Goal: Task Accomplishment & Management: Complete application form

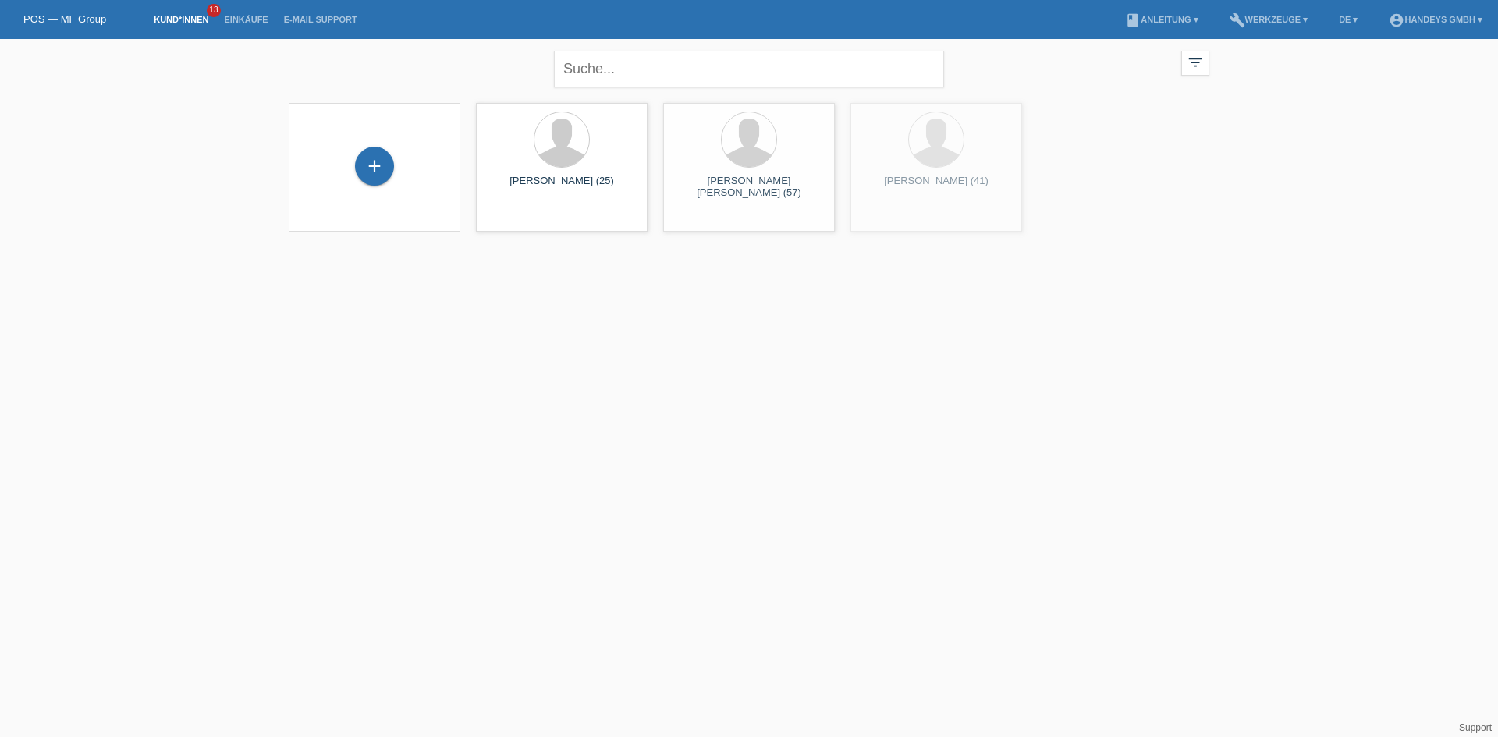
click at [180, 229] on div "close filter_list view_module Alle Kund*innen anzeigen star Markierte Kund*inne…" at bounding box center [749, 145] width 1498 height 212
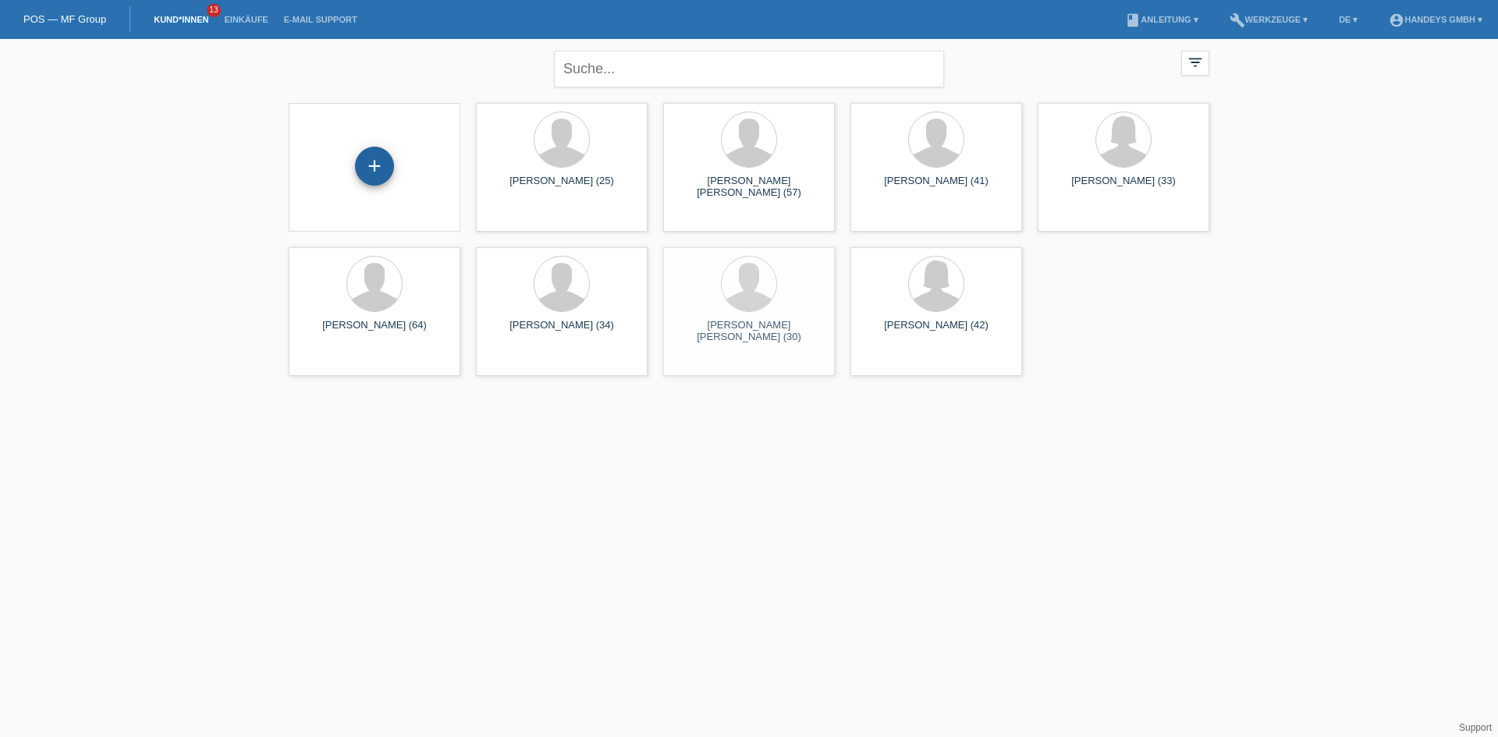
click at [366, 162] on div "+" at bounding box center [374, 166] width 39 height 39
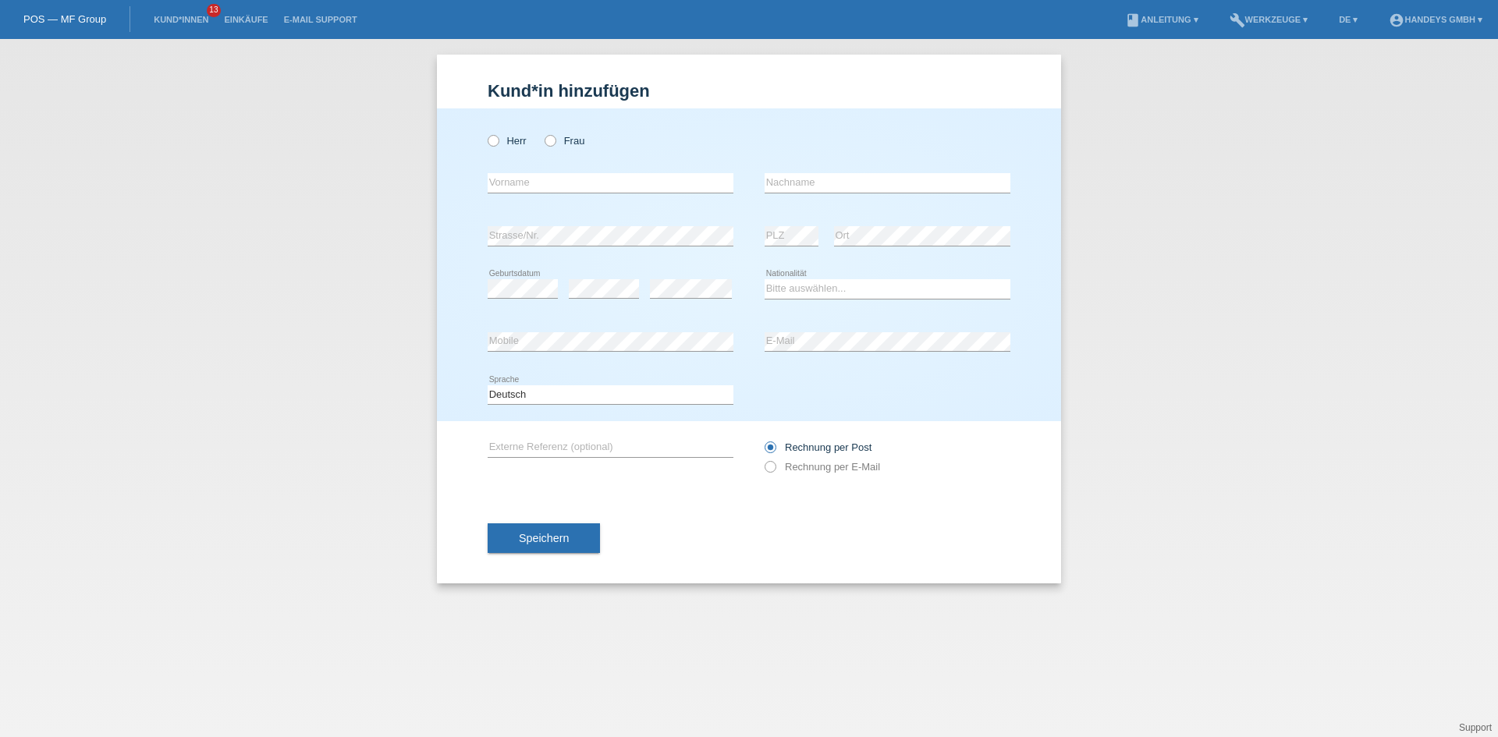
click at [495, 149] on div "Herr Frau" at bounding box center [611, 141] width 246 height 32
click at [485, 133] on icon at bounding box center [485, 133] width 0 height 0
click at [496, 140] on input "Herr" at bounding box center [493, 140] width 10 height 10
radio input "true"
drag, startPoint x: 509, startPoint y: 177, endPoint x: 501, endPoint y: 183, distance: 10.2
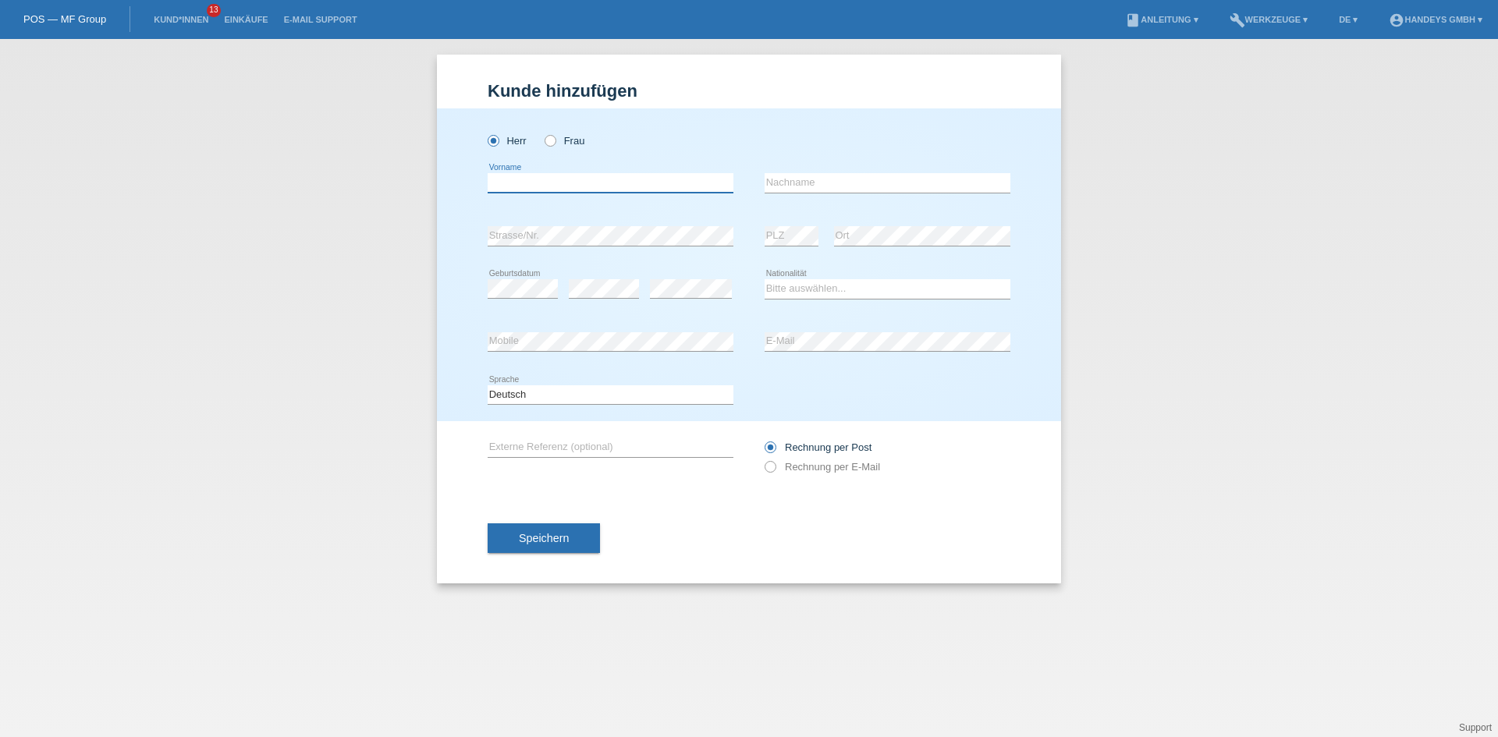
click at [509, 177] on input "text" at bounding box center [611, 183] width 246 height 20
click at [551, 187] on input "text" at bounding box center [611, 183] width 246 height 20
type input "Jegan"
type input "Jeewadasan"
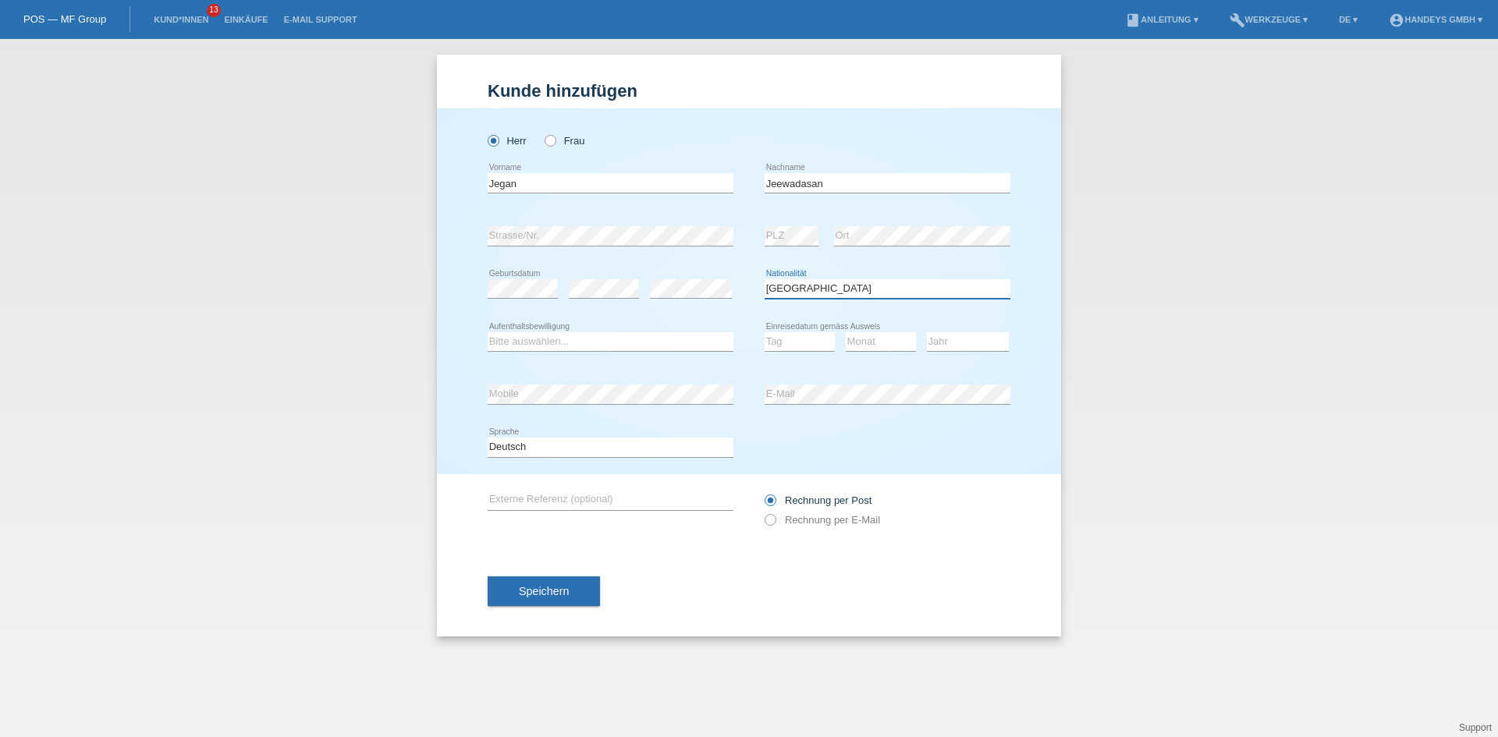
click at [790, 296] on select "Bitte auswählen... Schweiz Deutschland Liechtenstein Österreich ------------ Af…" at bounding box center [888, 288] width 246 height 19
select select "LK"
click at [765, 279] on select "Bitte auswählen... Schweiz Deutschland Liechtenstein Österreich ------------ Af…" at bounding box center [888, 288] width 246 height 19
click at [560, 346] on select "Bitte auswählen... C B B - Flüchtlingsstatus Andere" at bounding box center [611, 341] width 246 height 19
select select "B"
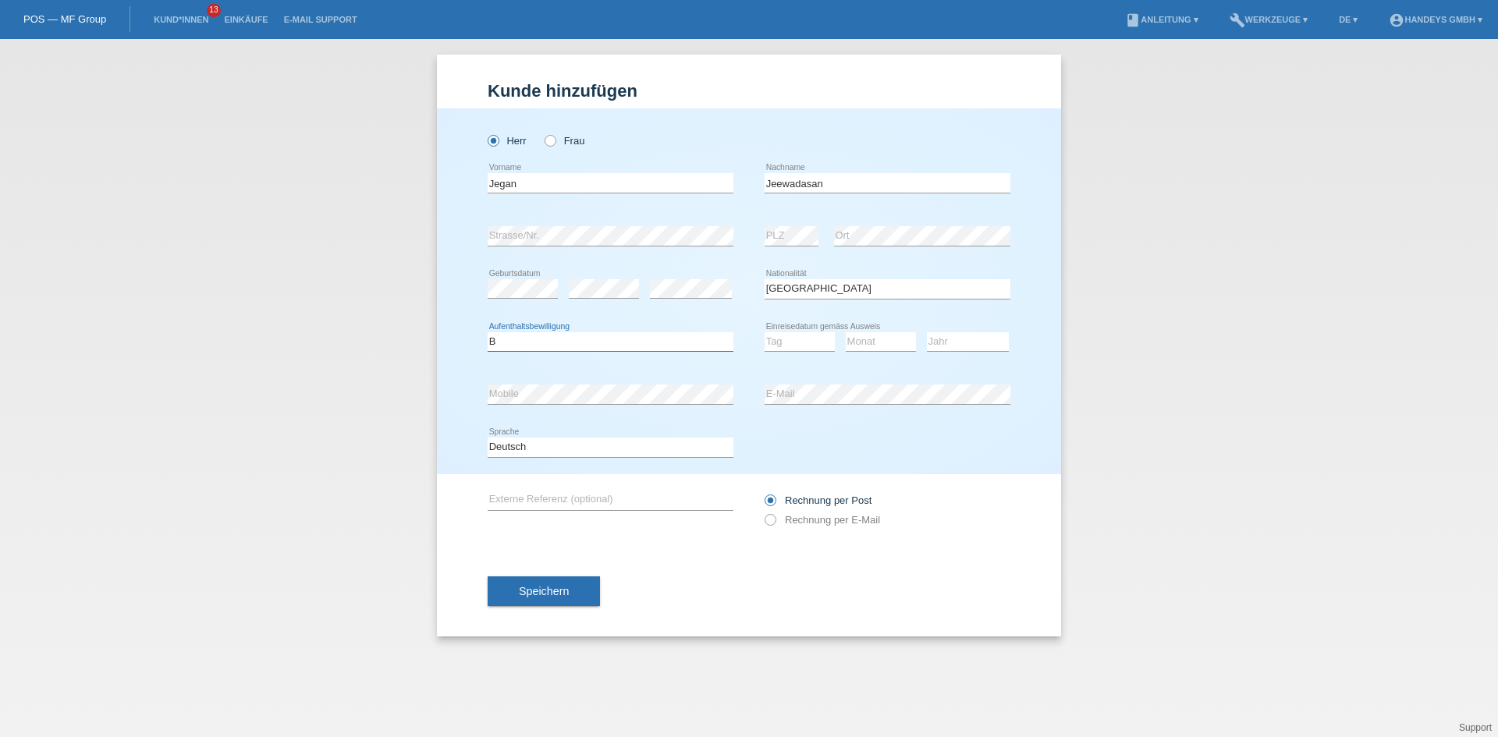
click at [488, 332] on select "Bitte auswählen... C B B - Flüchtlingsstatus Andere" at bounding box center [611, 341] width 246 height 19
click at [787, 347] on select "Tag 01 02 03 04 05 06 07 08 09 10 11" at bounding box center [800, 341] width 70 height 19
select select "06"
click at [765, 332] on select "Tag 01 02 03 04 05 06 07 08 09 10 11" at bounding box center [800, 341] width 70 height 19
click at [866, 350] on select "Monat 01 02 03 04 05 06 07 08 09 10 11" at bounding box center [881, 341] width 70 height 19
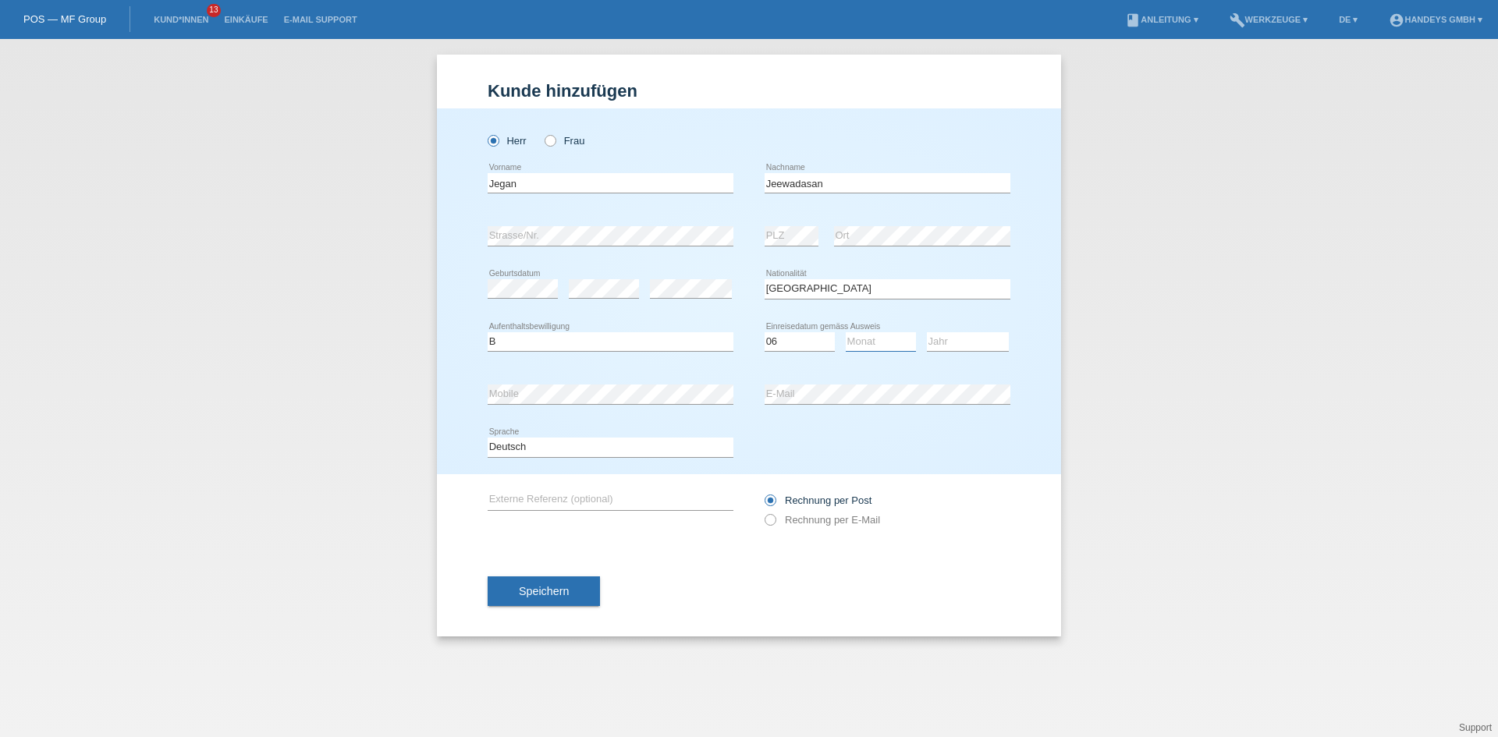
select select "12"
click at [846, 332] on select "Monat 01 02 03 04 05 06 07 08 09 10 11" at bounding box center [881, 341] width 70 height 19
click at [951, 326] on div "Jahr 2025 2024 2023 2022 2021 2020 2019 2018 2017" at bounding box center [968, 342] width 82 height 53
click at [953, 331] on div "Jahr 2025 2024 2023 2022 2021 2020 2019 2018 2017" at bounding box center [968, 342] width 82 height 53
click at [966, 343] on select "Jahr 2025 2024 2023 2022 2021 2020 2019 2018 2017 2016 2015 2014 2013 2012 2011…" at bounding box center [968, 341] width 82 height 19
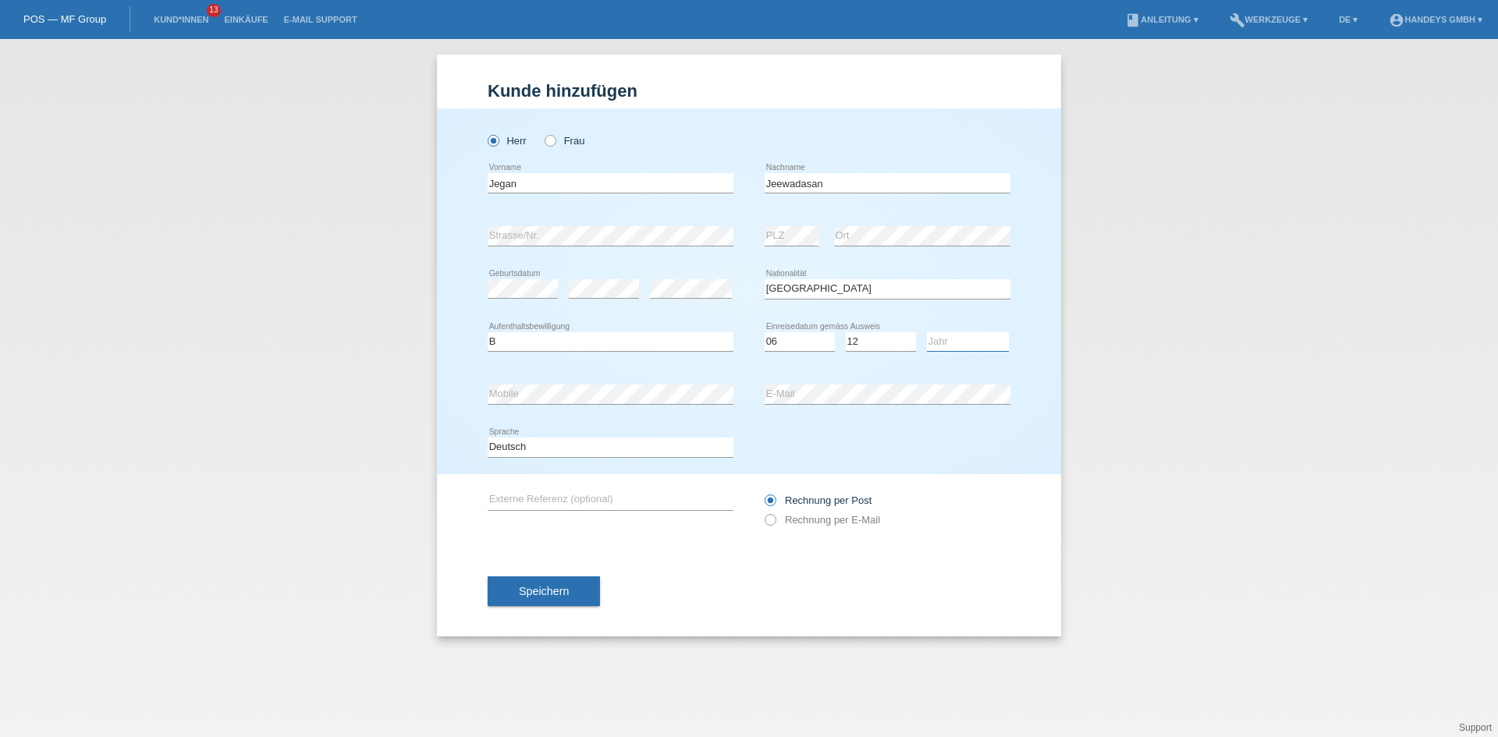
select select "2014"
click at [927, 332] on select "Jahr 2025 2024 2023 2022 2021 2020 2019 2018 2017 2016 2015 2014 2013 2012 2011…" at bounding box center [968, 341] width 82 height 19
click at [559, 591] on span "Speichern" at bounding box center [544, 591] width 50 height 12
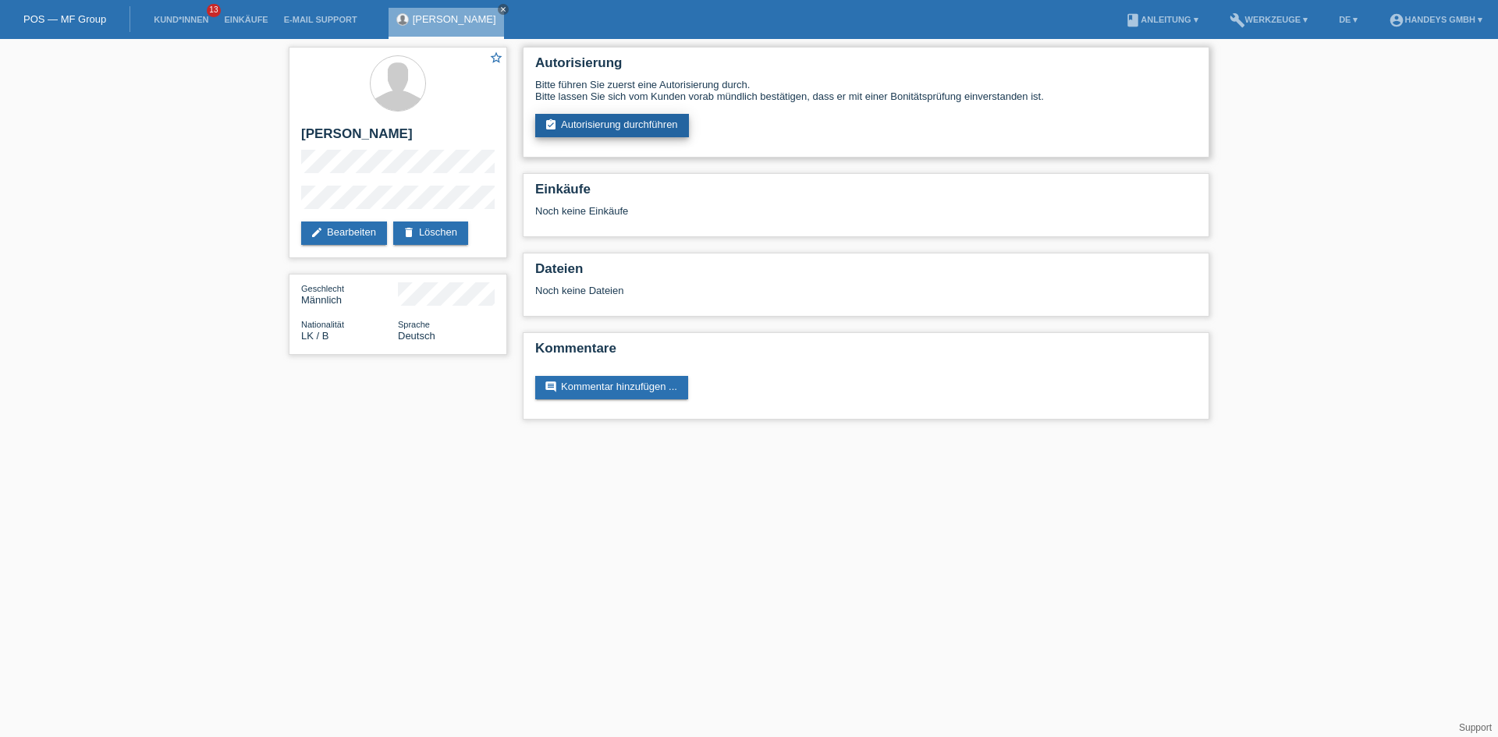
click at [585, 122] on link "assignment_turned_in Autorisierung durchführen" at bounding box center [612, 125] width 154 height 23
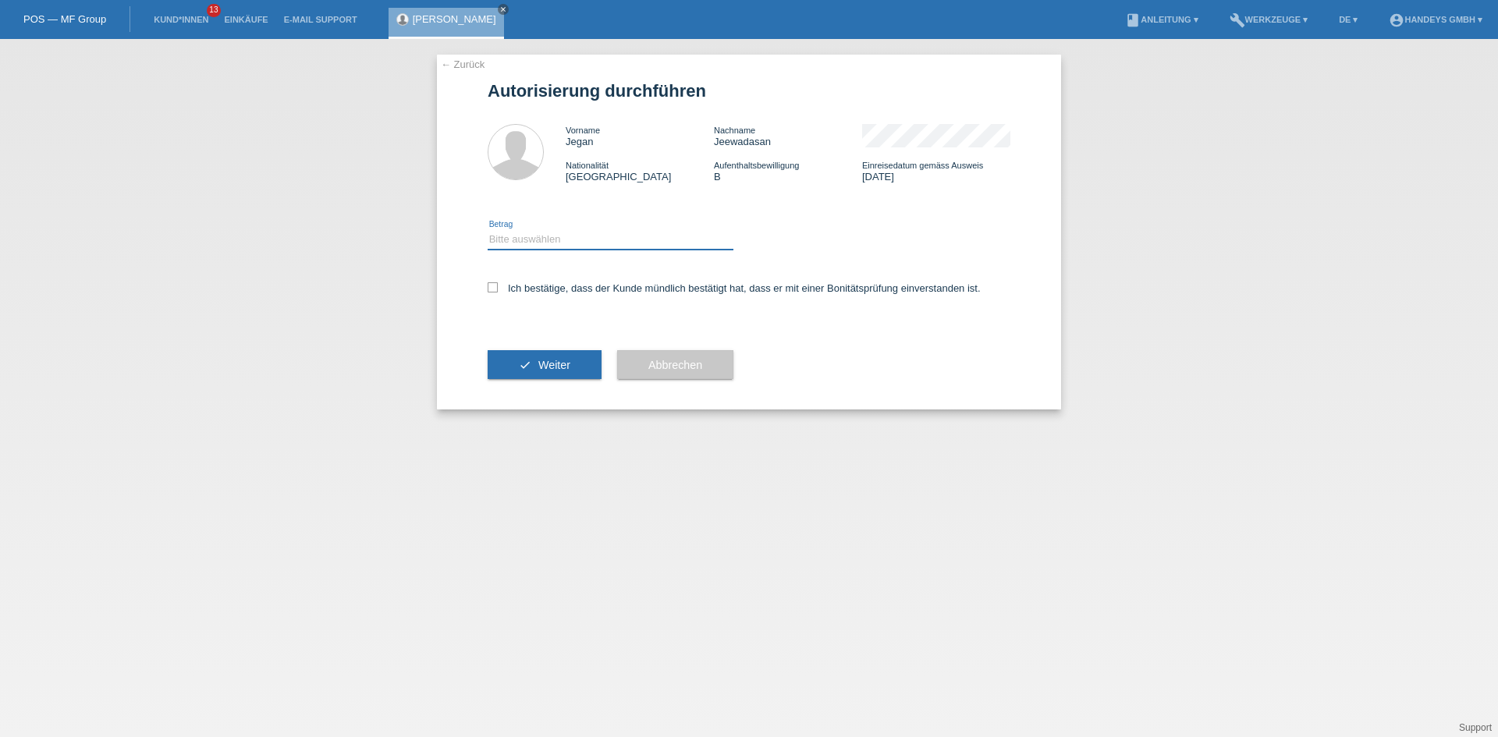
drag, startPoint x: 543, startPoint y: 232, endPoint x: 542, endPoint y: 249, distance: 17.2
click at [543, 232] on select "Bitte auswählen CHF 1.00 - CHF 499.00 CHF 500.00 - CHF 1'999.00 CHF 2'000.00 - …" at bounding box center [611, 239] width 246 height 19
select select "3"
click at [488, 230] on select "Bitte auswählen CHF 1.00 - CHF 499.00 CHF 500.00 - CHF 1'999.00 CHF 2'000.00 - …" at bounding box center [611, 239] width 246 height 19
click at [523, 293] on label "Ich bestätige, dass der Kunde mündlich bestätigt hat, dass er mit einer Bonität…" at bounding box center [734, 288] width 493 height 12
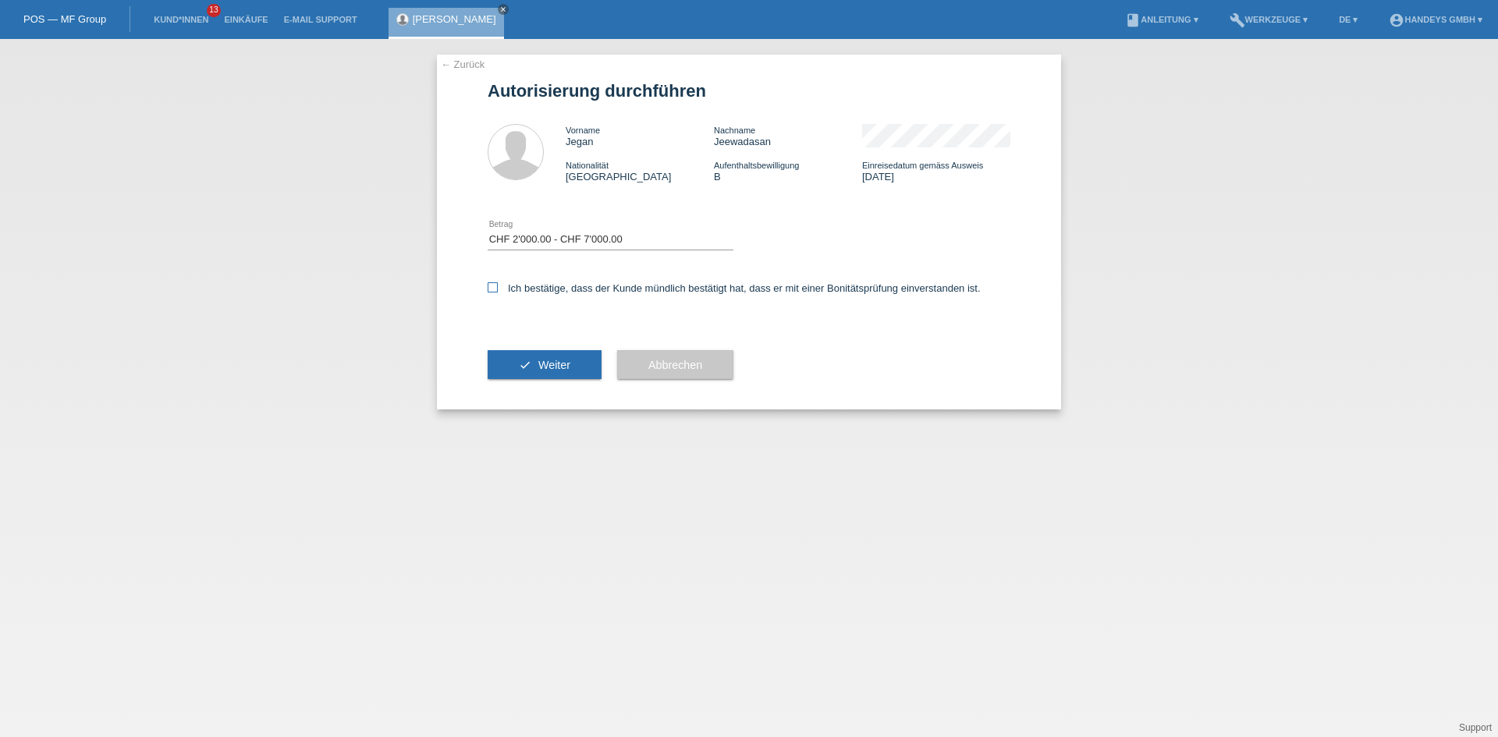
click at [498, 293] on input "Ich bestätige, dass der Kunde mündlich bestätigt hat, dass er mit einer Bonität…" at bounding box center [493, 287] width 10 height 10
checkbox input "true"
click at [535, 360] on button "check Weiter" at bounding box center [545, 365] width 114 height 30
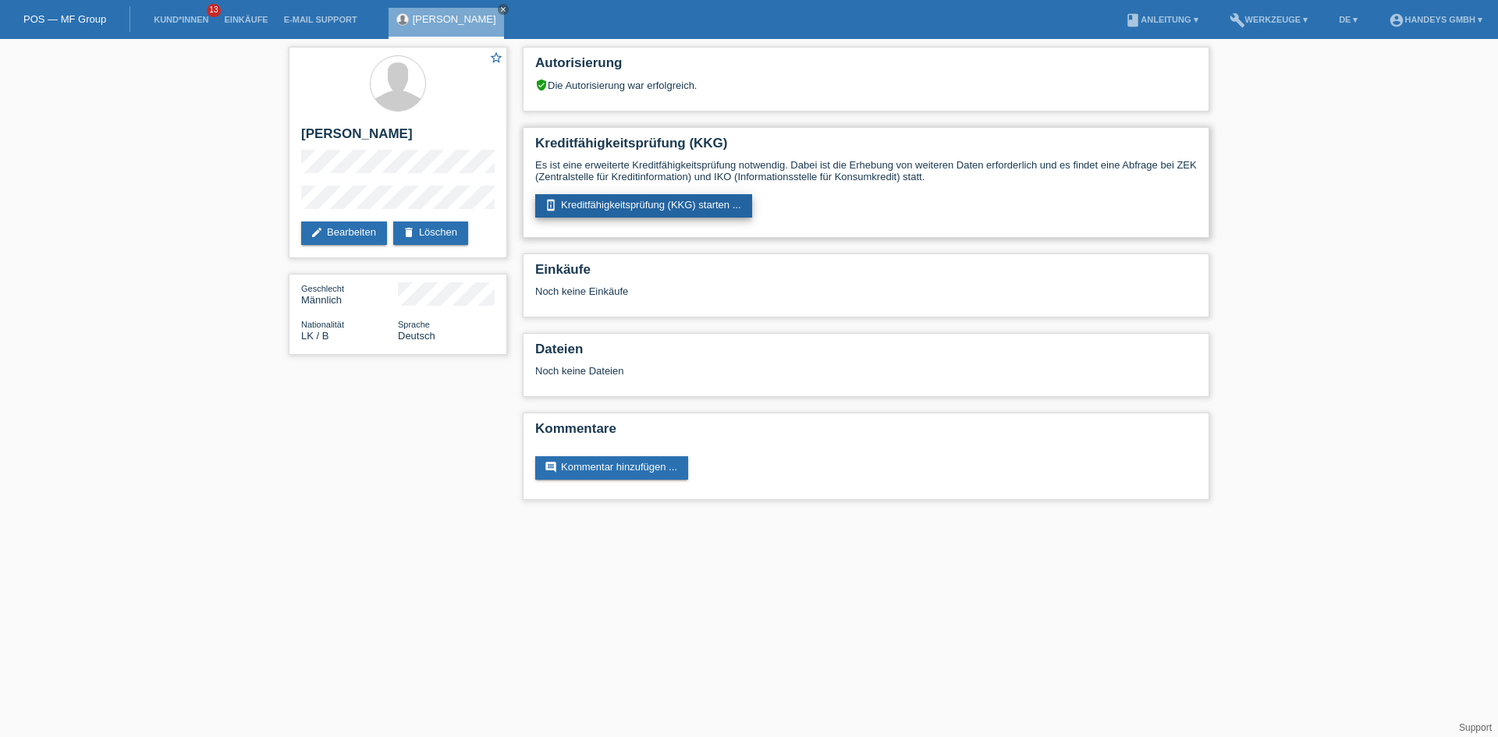
click at [583, 217] on link "perm_device_information Kreditfähigkeitsprüfung (KKG) starten ..." at bounding box center [643, 205] width 217 height 23
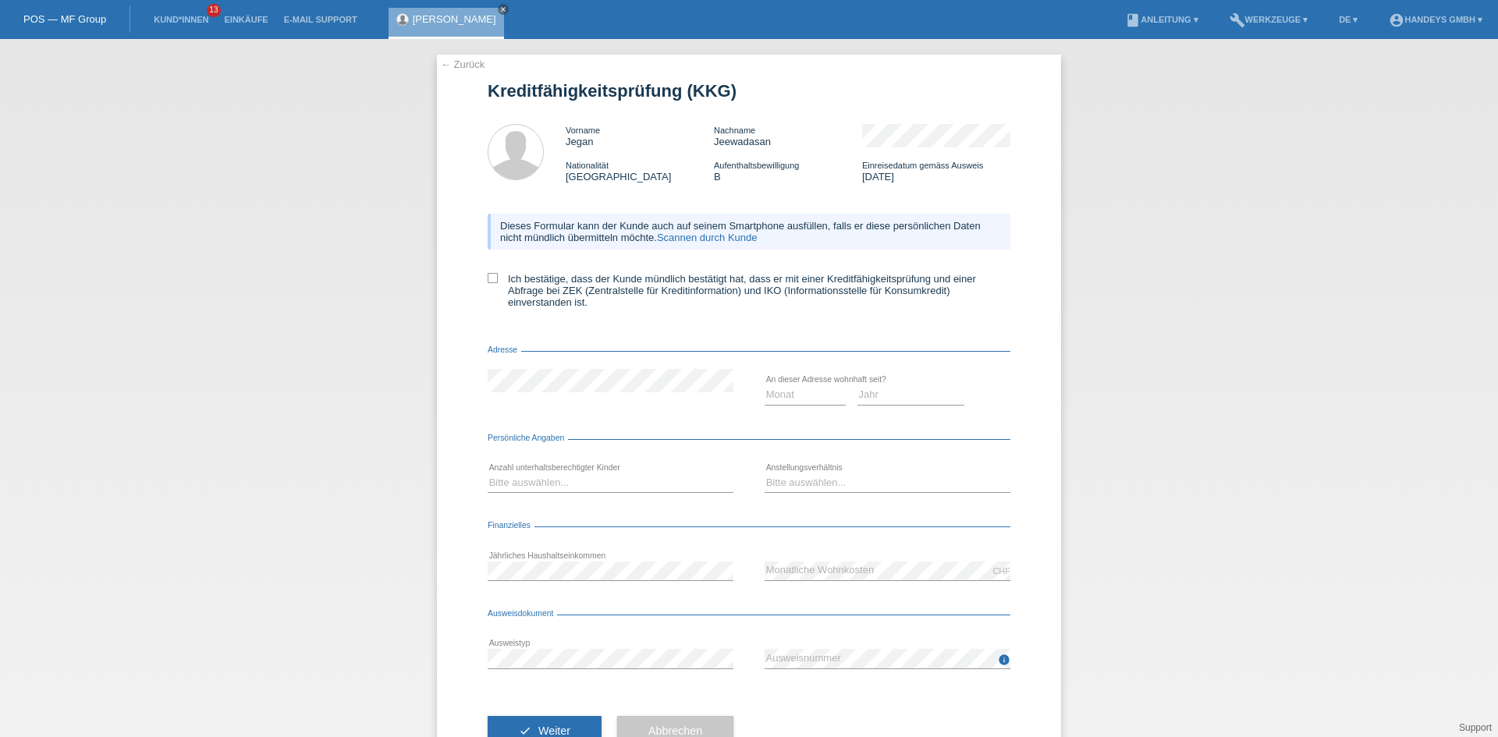
click at [702, 241] on link "Scannen durch Kunde" at bounding box center [707, 238] width 101 height 12
